Goal: Task Accomplishment & Management: Manage account settings

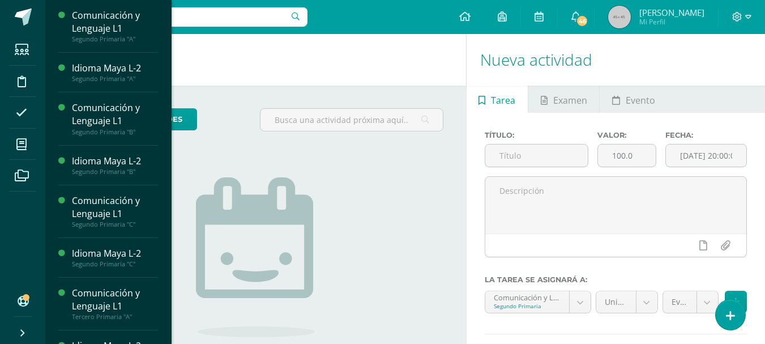
click at [30, 152] on span at bounding box center [21, 143] width 25 height 25
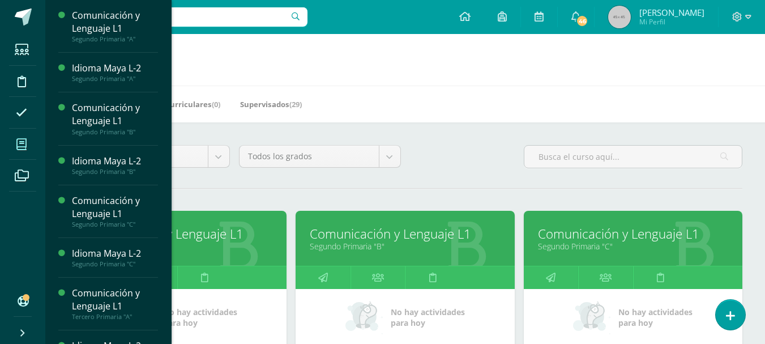
scroll to position [211, 0]
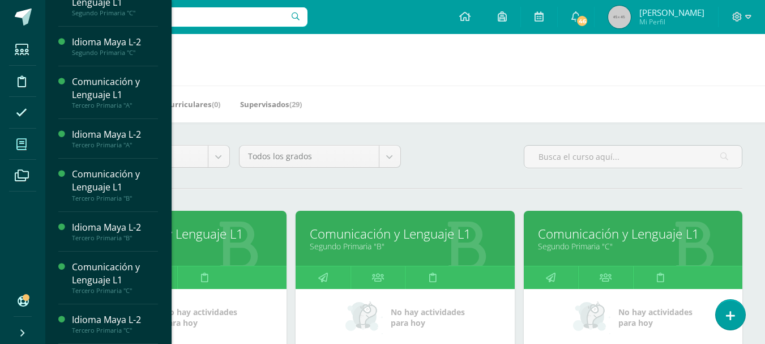
click at [93, 282] on div "Comunicación y Lenguaje L1" at bounding box center [115, 273] width 86 height 26
click at [91, 277] on div "Comunicación y Lenguaje L1" at bounding box center [115, 273] width 86 height 26
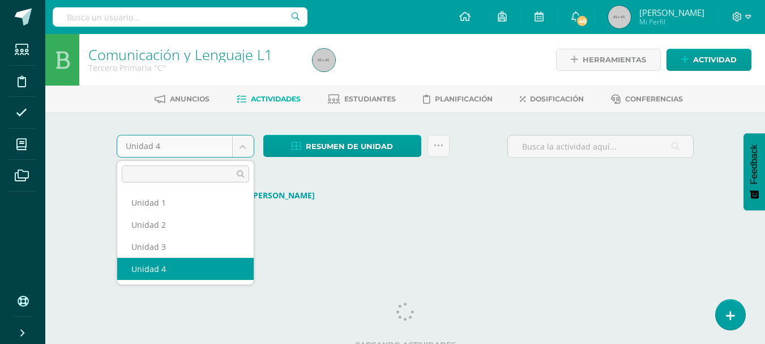
click at [242, 145] on body "Estudiantes Disciplina Asistencia Mis cursos Archivos Soporte Ayuda Reportar un…" at bounding box center [382, 128] width 765 height 256
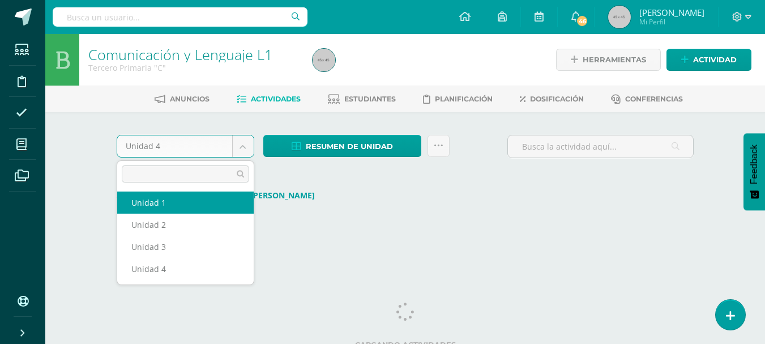
select select "Unidad 1"
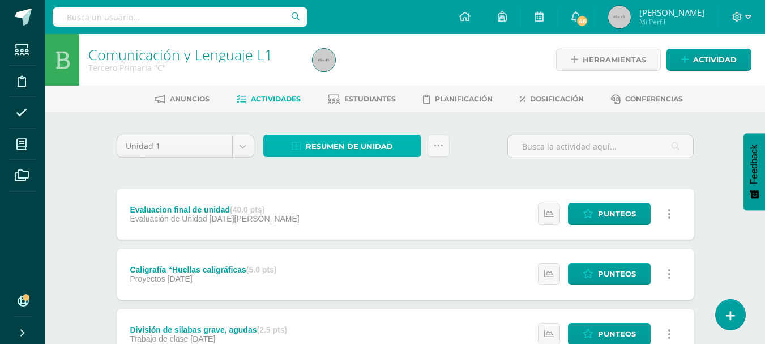
click at [320, 147] on span "Resumen de unidad" at bounding box center [349, 146] width 87 height 21
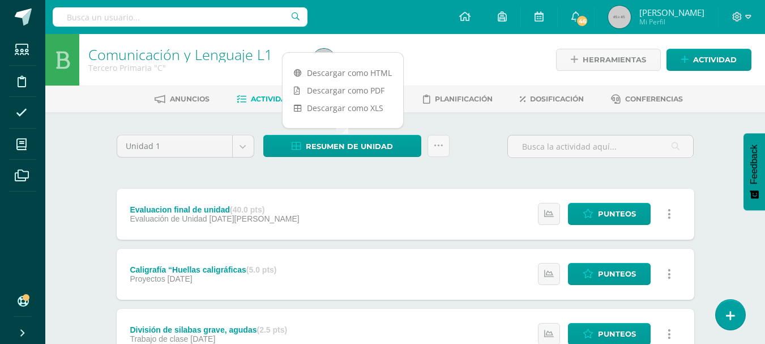
click at [330, 75] on link "Descargar como HTML" at bounding box center [342, 73] width 121 height 18
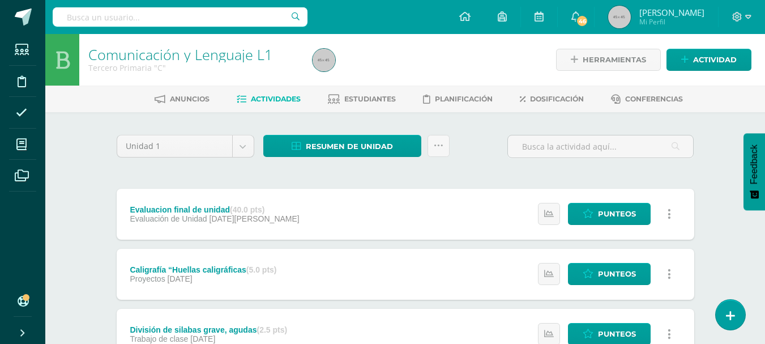
click at [251, 101] on span "Actividades" at bounding box center [276, 99] width 50 height 8
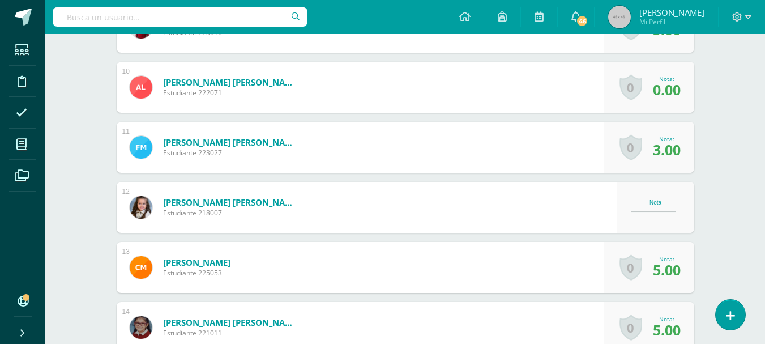
scroll to position [861, 0]
drag, startPoint x: 763, startPoint y: 242, endPoint x: 723, endPoint y: 129, distance: 120.1
click at [723, 129] on div "Comunicación y Lenguaje L1 Tercero Primaria "C" Herramientas Detalle de asisten…" at bounding box center [404, 37] width 719 height 1728
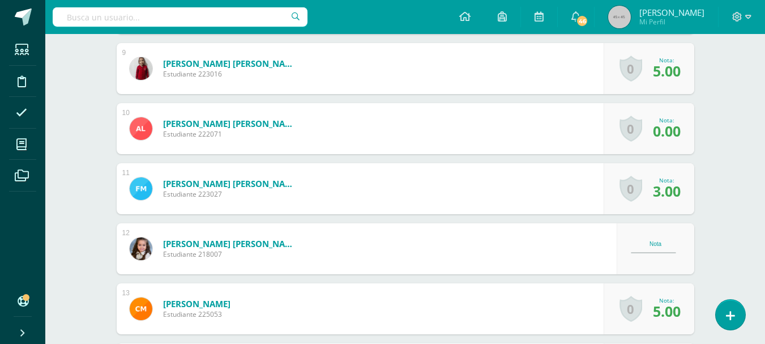
scroll to position [0, 0]
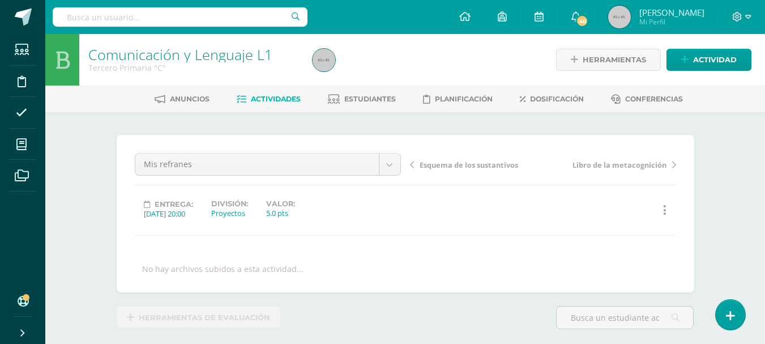
click at [254, 96] on span "Actividades" at bounding box center [276, 99] width 50 height 8
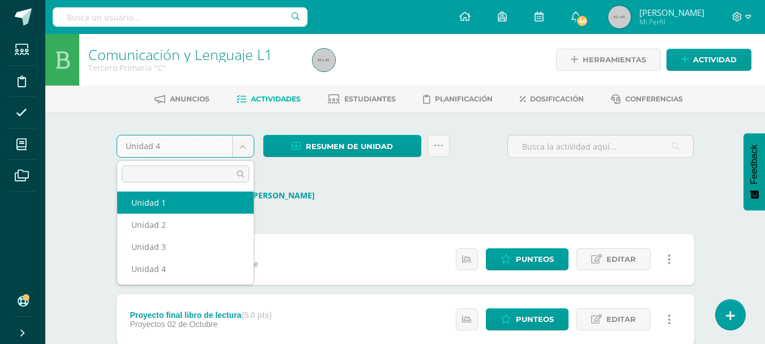
select select "Unidad 1"
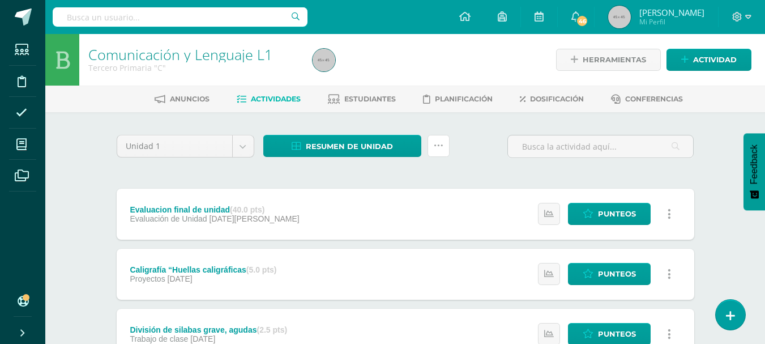
click at [434, 145] on icon at bounding box center [439, 146] width 10 height 10
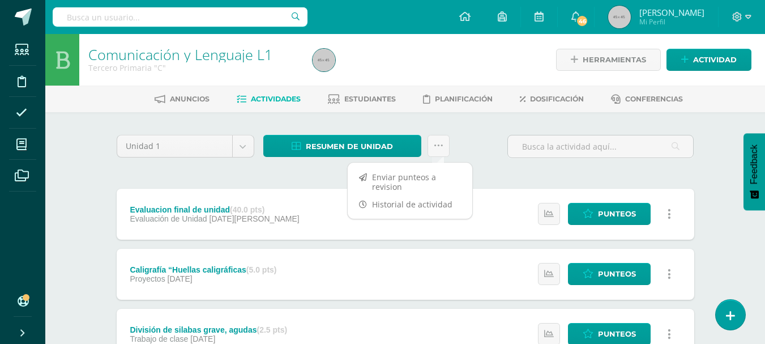
click at [420, 179] on link "Enviar punteos a revision" at bounding box center [409, 181] width 125 height 27
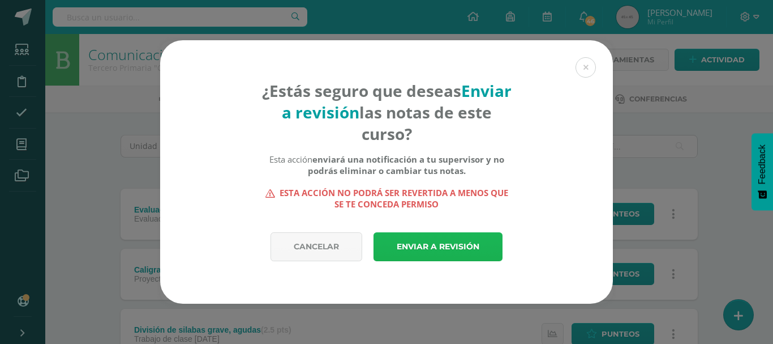
click at [417, 247] on link "Enviar a revisión" at bounding box center [438, 246] width 129 height 29
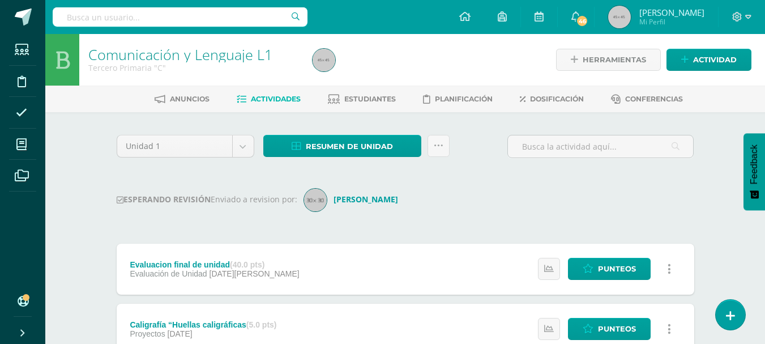
click at [506, 203] on div "ESPERANDO REVISIÓN Enviado a revision por: [PERSON_NAME]" at bounding box center [405, 199] width 577 height 23
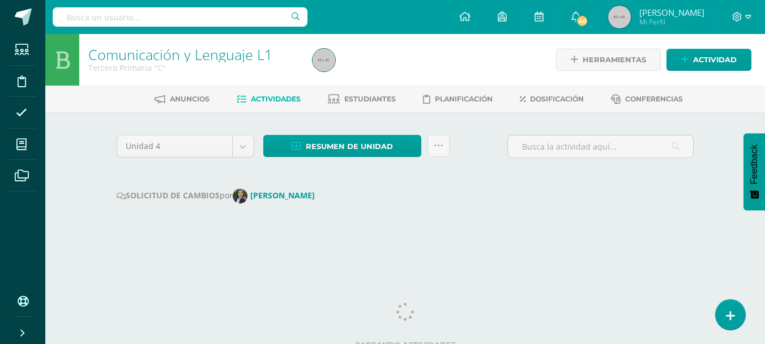
click at [243, 153] on body "Estudiantes Disciplina Asistencia Mis cursos Archivos Soporte Ayuda Reportar un…" at bounding box center [382, 128] width 765 height 256
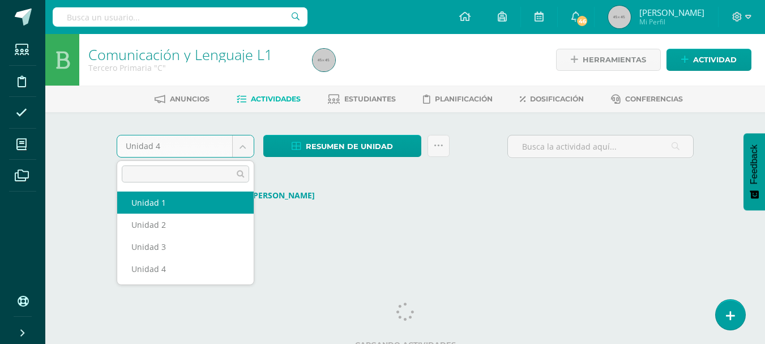
select select "Unidad 1"
